Goal: Task Accomplishment & Management: Complete application form

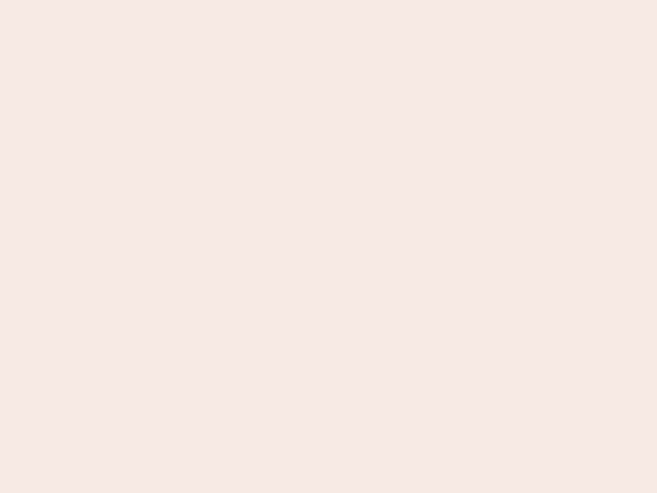
click at [328, 246] on nb-app "Almost there Thank you for registering for Newbook. Your account is under revie…" at bounding box center [328, 246] width 657 height 493
click at [328, 0] on nb-app "Almost there Thank you for registering for Newbook. Your account is under revie…" at bounding box center [328, 246] width 657 height 493
click at [351, 0] on nb-app "Almost there Thank you for registering for Newbook. Your account is under revie…" at bounding box center [328, 246] width 657 height 493
click at [328, 246] on nb-app "Almost there Thank you for registering for Newbook. Your account is under revie…" at bounding box center [328, 246] width 657 height 493
click at [328, 0] on nb-app "Almost there Thank you for registering for Newbook. Your account is under revie…" at bounding box center [328, 246] width 657 height 493
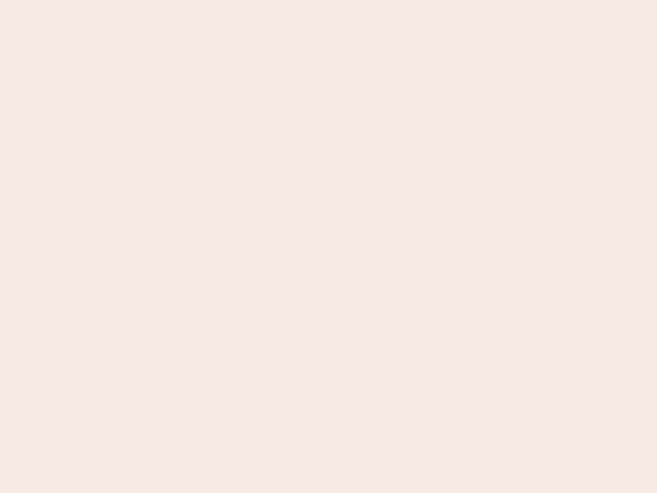
click at [229, 0] on nb-app "Almost there Thank you for registering for Newbook. Your account is under revie…" at bounding box center [328, 246] width 657 height 493
click at [328, 246] on nb-app "Almost there Thank you for registering for Newbook. Your account is under revie…" at bounding box center [328, 246] width 657 height 493
click at [328, 0] on nb-app "Almost there Thank you for registering for Newbook. Your account is under revie…" at bounding box center [328, 246] width 657 height 493
click at [229, 0] on nb-app "Almost there Thank you for registering for Newbook. Your account is under revie…" at bounding box center [328, 246] width 657 height 493
click at [328, 246] on nb-app "Almost there Thank you for registering for Newbook. Your account is under revie…" at bounding box center [328, 246] width 657 height 493
